Goal: Check status

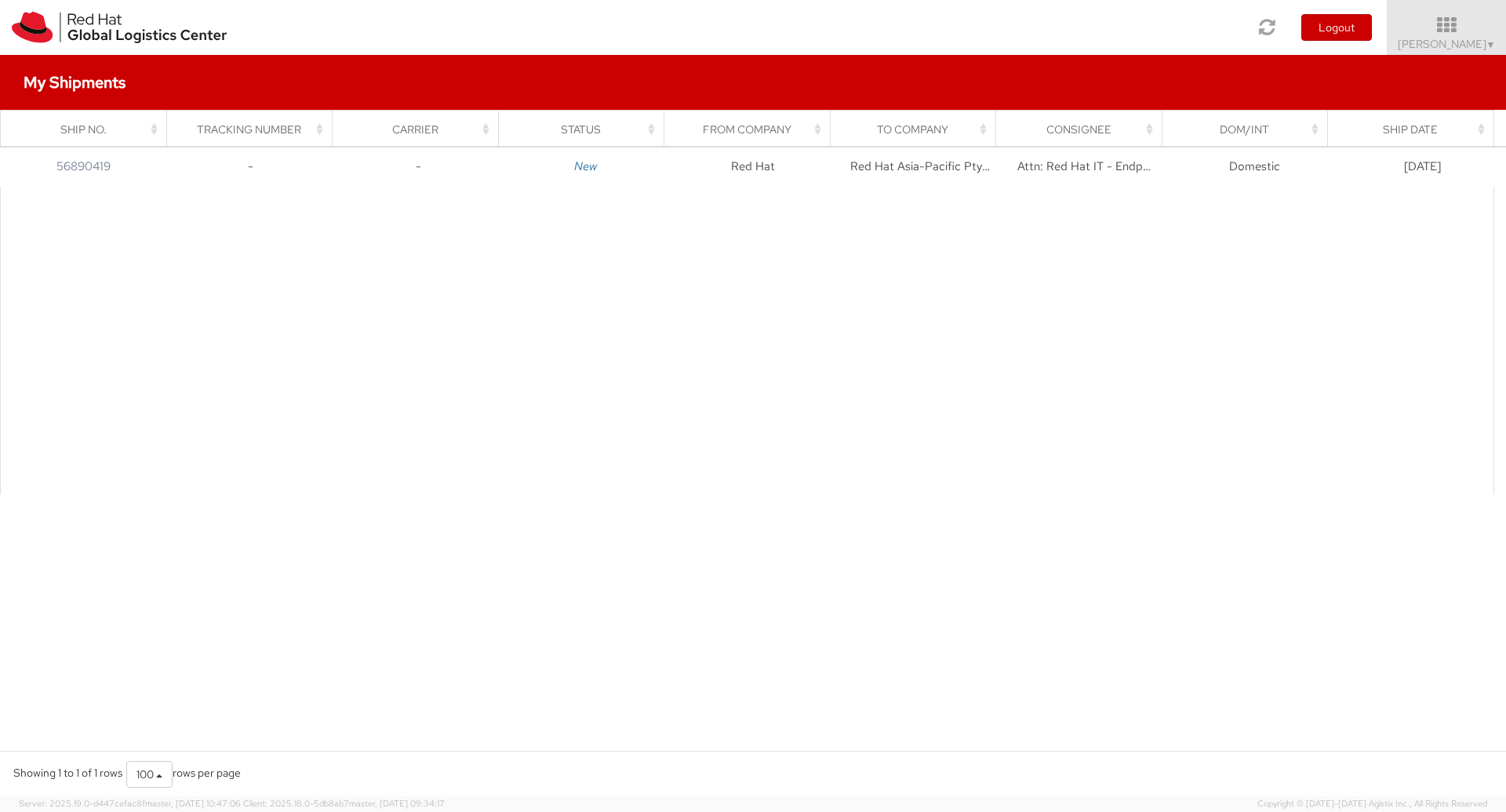
click at [490, 262] on div at bounding box center [747, 340] width 1494 height 307
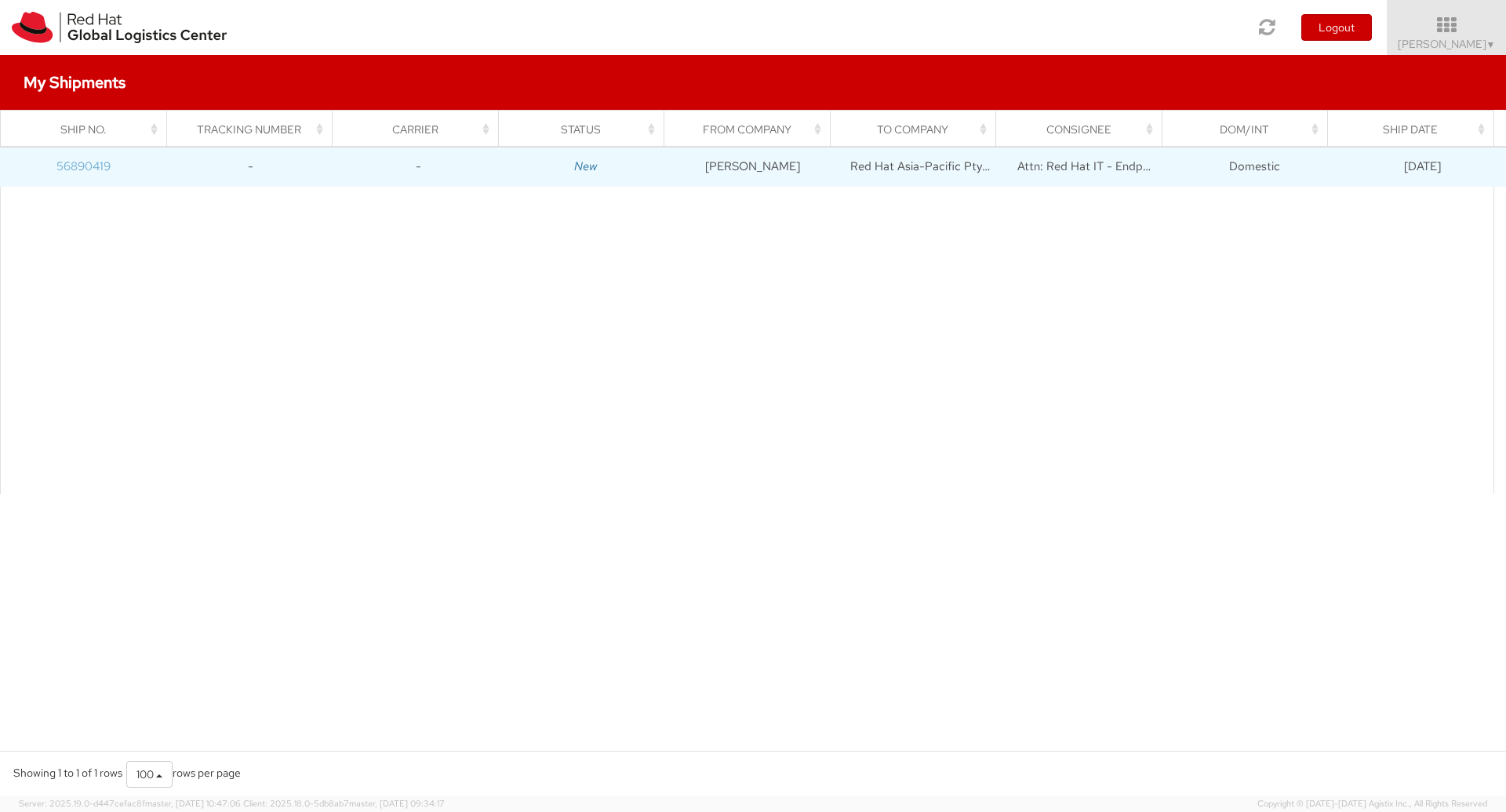
click at [86, 168] on link "56890419" at bounding box center [83, 166] width 54 height 15
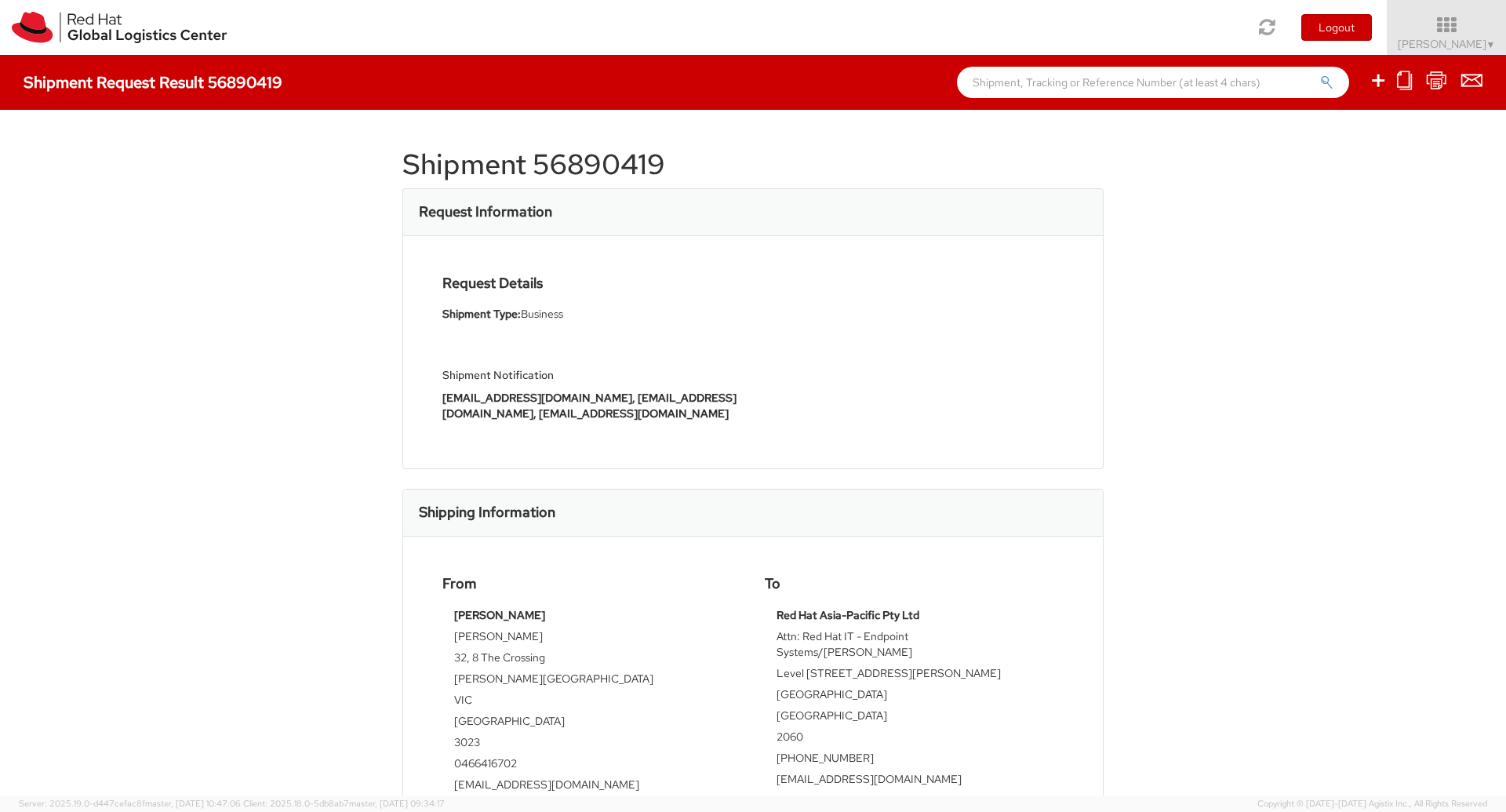
click at [283, 433] on div "Shipment 56890419 Request Information Request Details Shipment Type: Business S…" at bounding box center [753, 453] width 1506 height 686
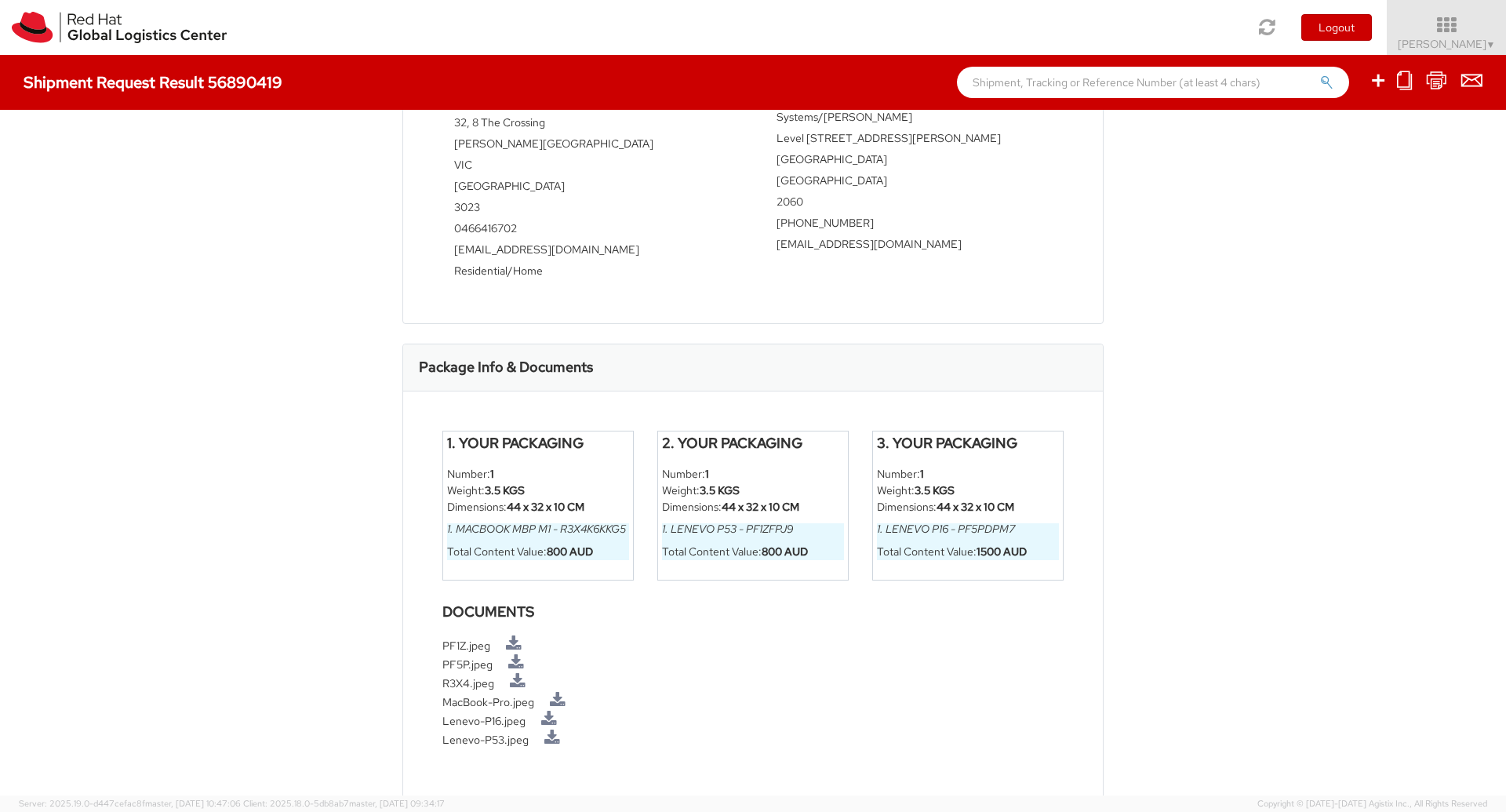
scroll to position [555, 0]
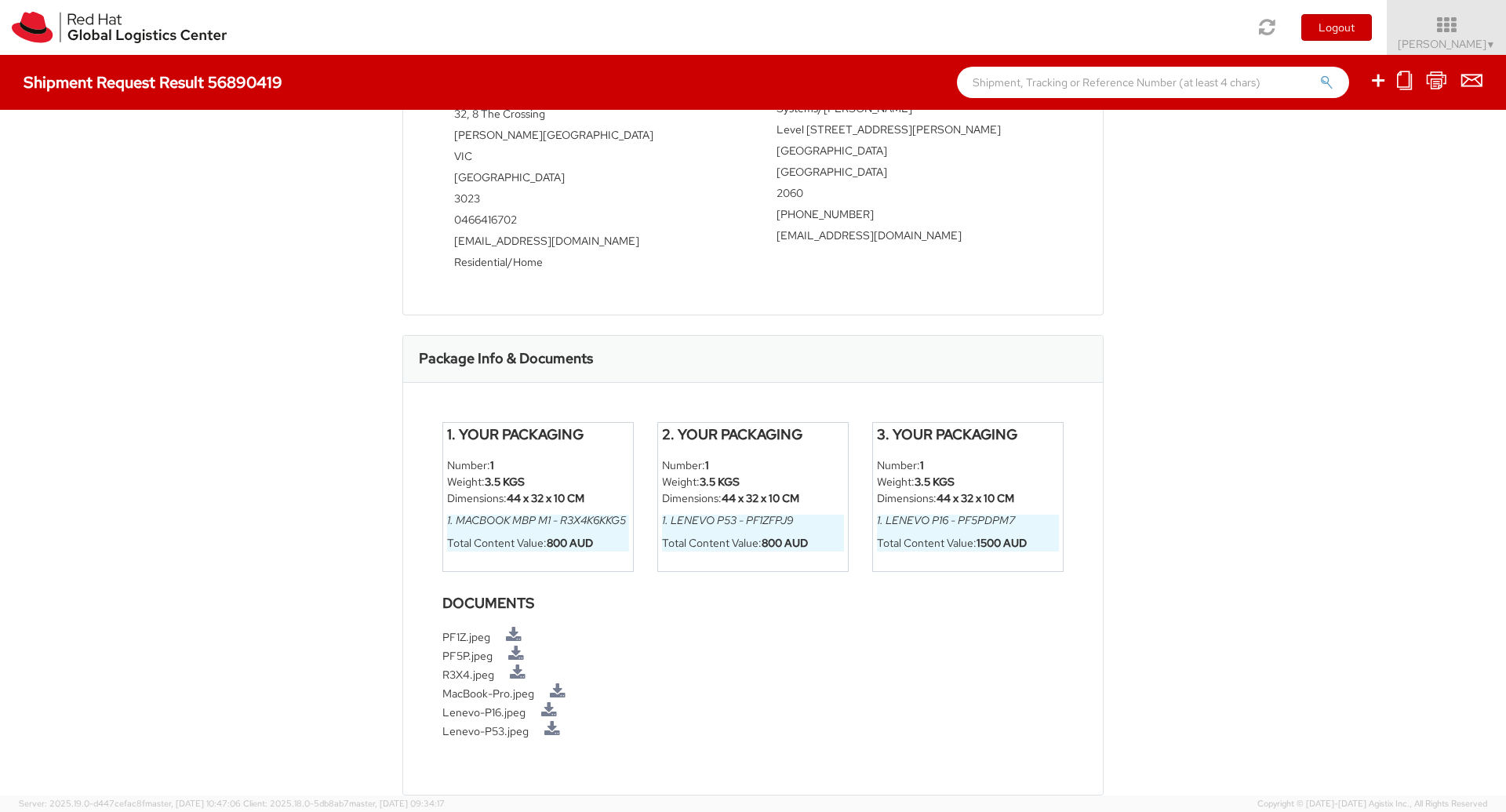
click at [279, 437] on div "Shipment 56890419 Request Information Request Details Shipment Type: Business S…" at bounding box center [753, 453] width 1506 height 686
